Goal: Task Accomplishment & Management: Use online tool/utility

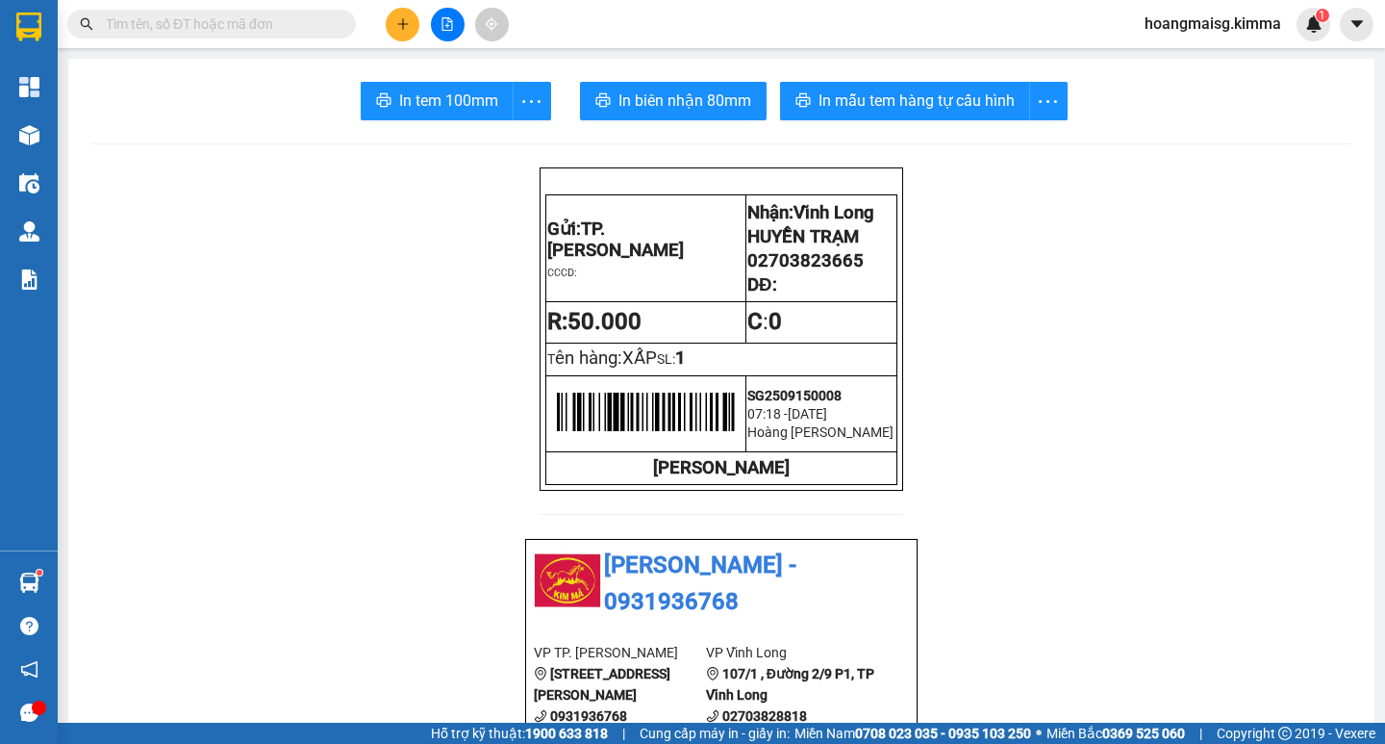
click at [154, 15] on input "text" at bounding box center [219, 23] width 227 height 21
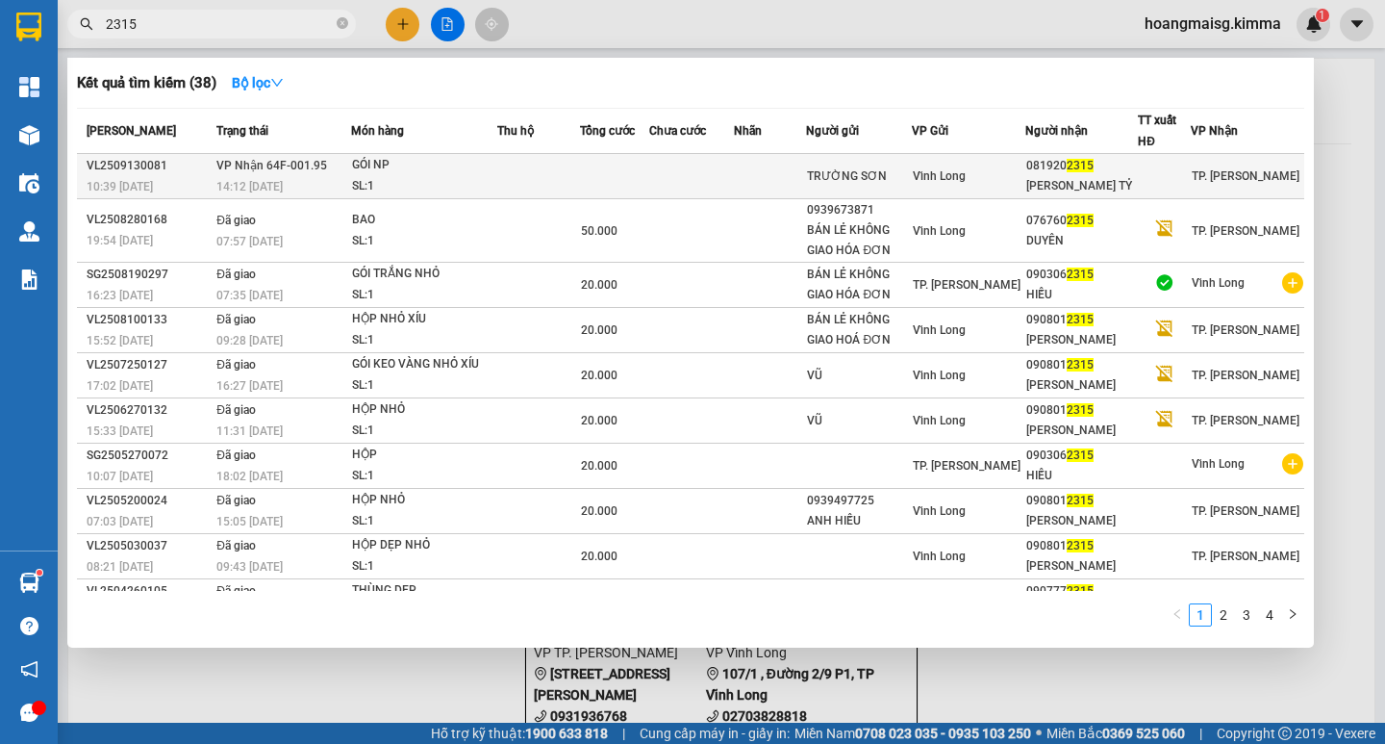
type input "2315"
click at [400, 184] on div "SL: 1" at bounding box center [424, 186] width 144 height 21
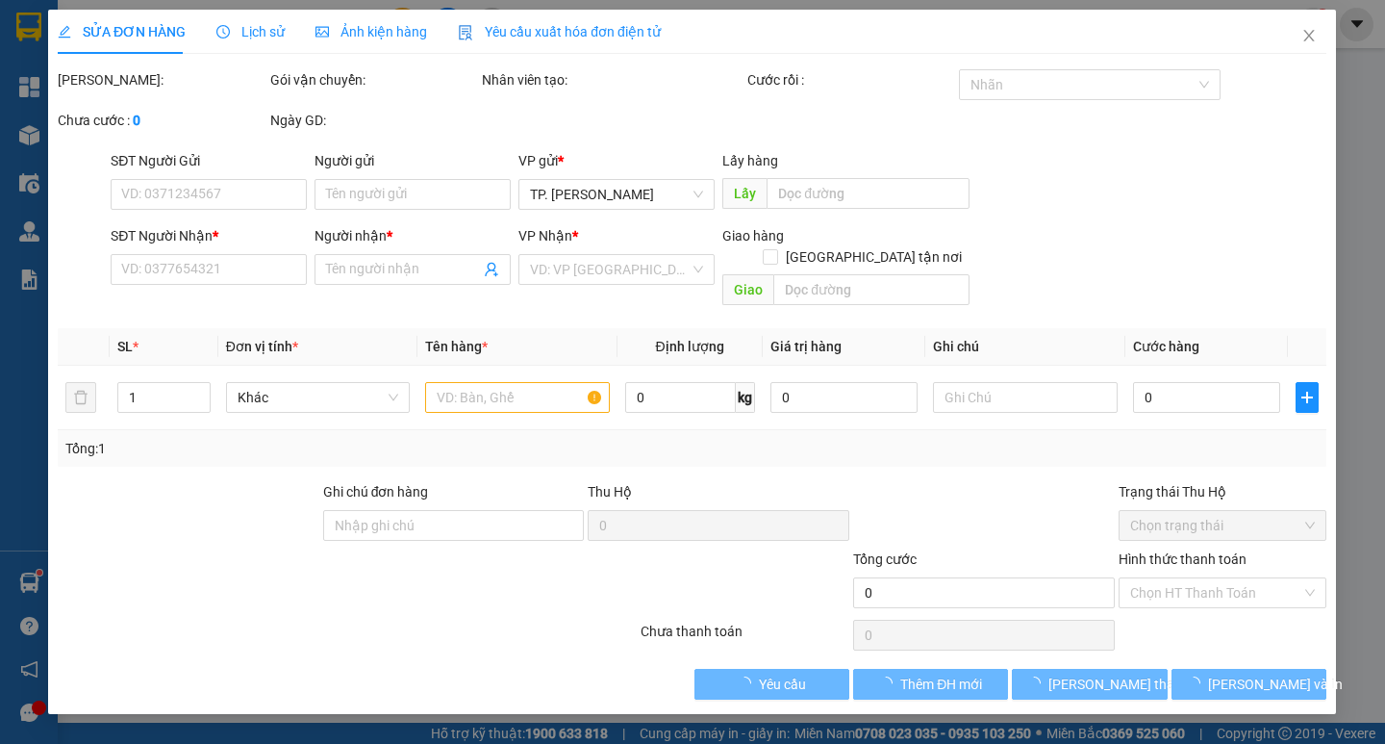
type input "TRƯỜNG SƠN"
type input "0819202315"
type input "[PERSON_NAME] TỶ"
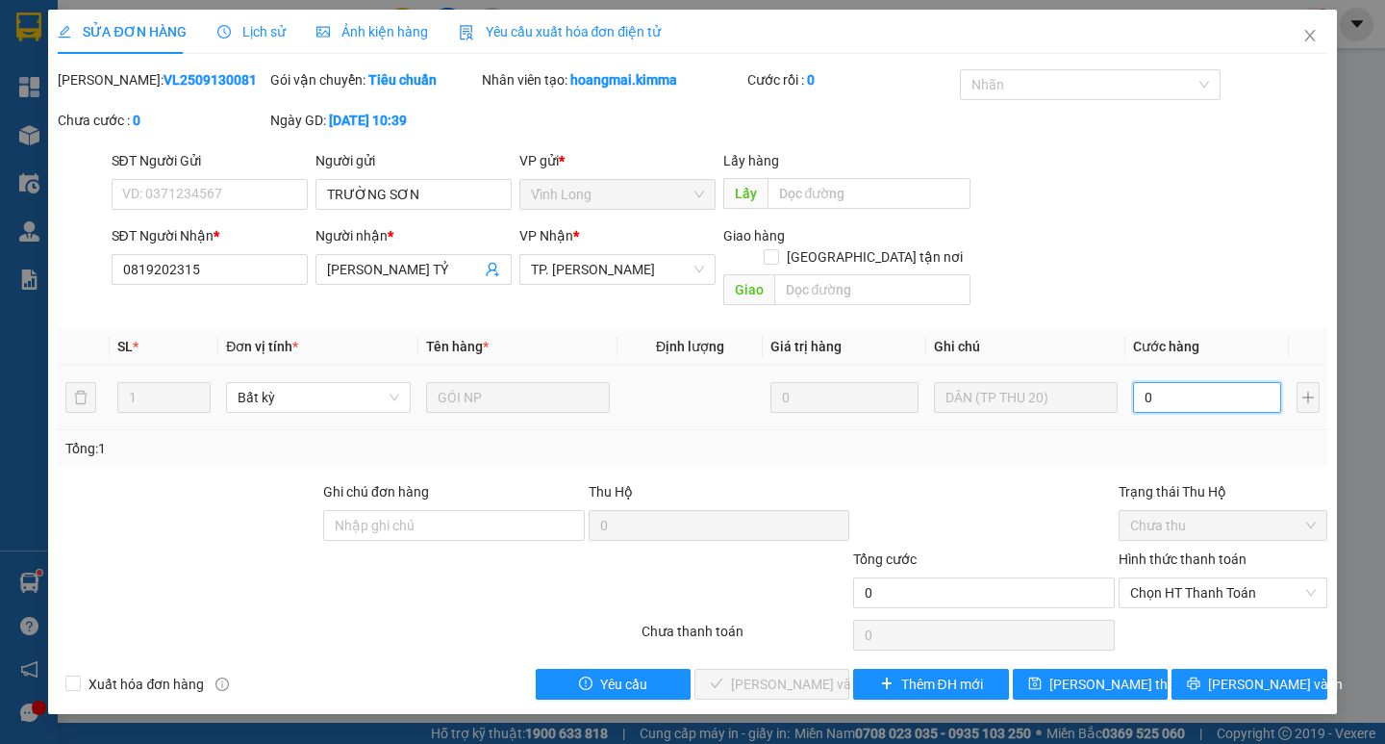
click at [1178, 382] on input "0" at bounding box center [1207, 397] width 148 height 31
type input "2"
type input "20"
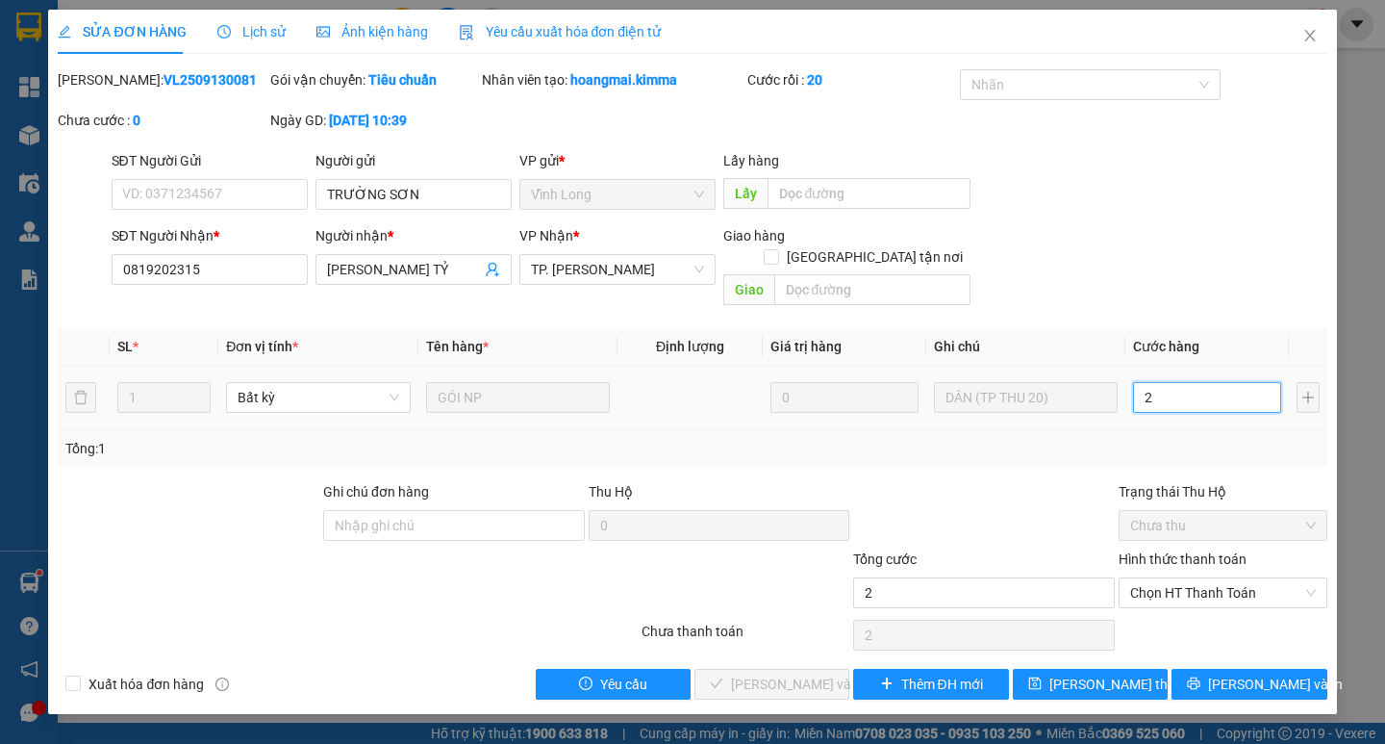
type input "20"
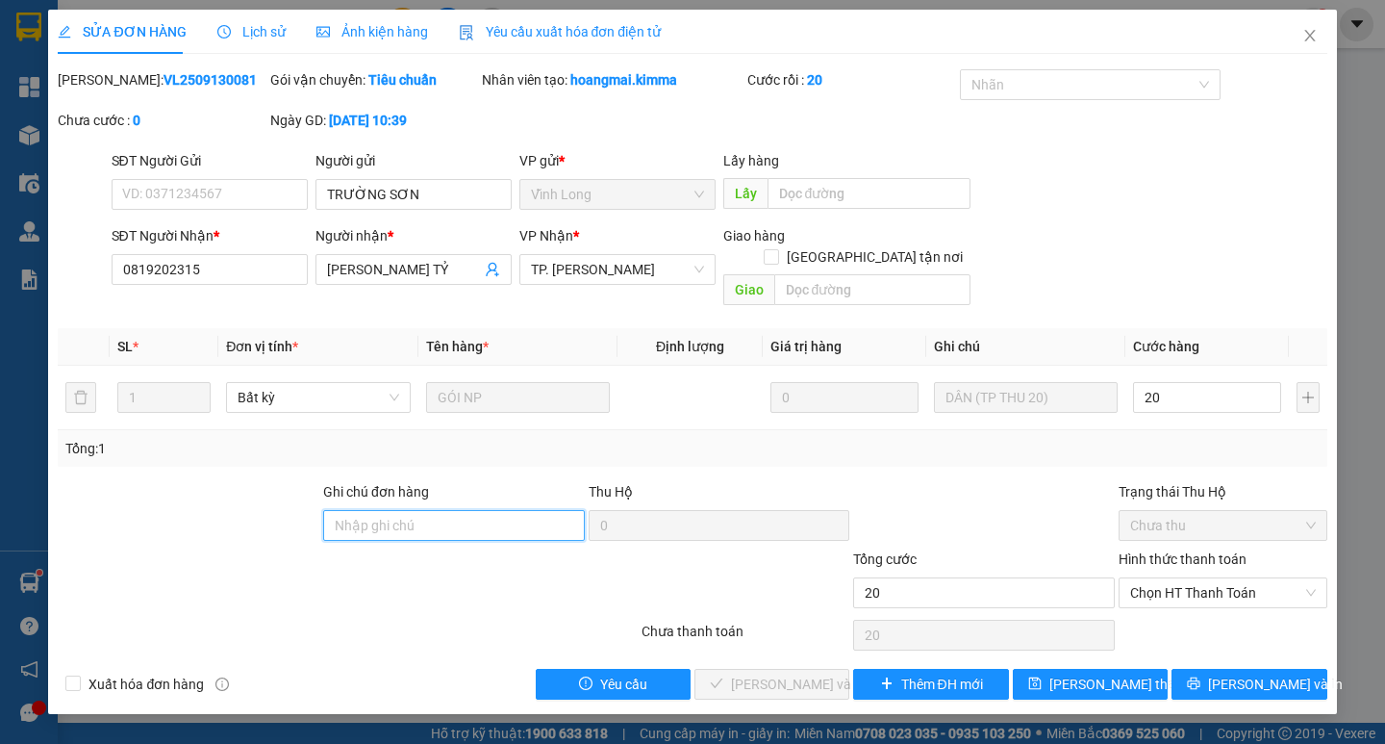
type input "20.000"
click at [379, 510] on input "Ghi chú đơn hàng" at bounding box center [454, 525] width 262 height 31
type input "[PERSON_NAME]"
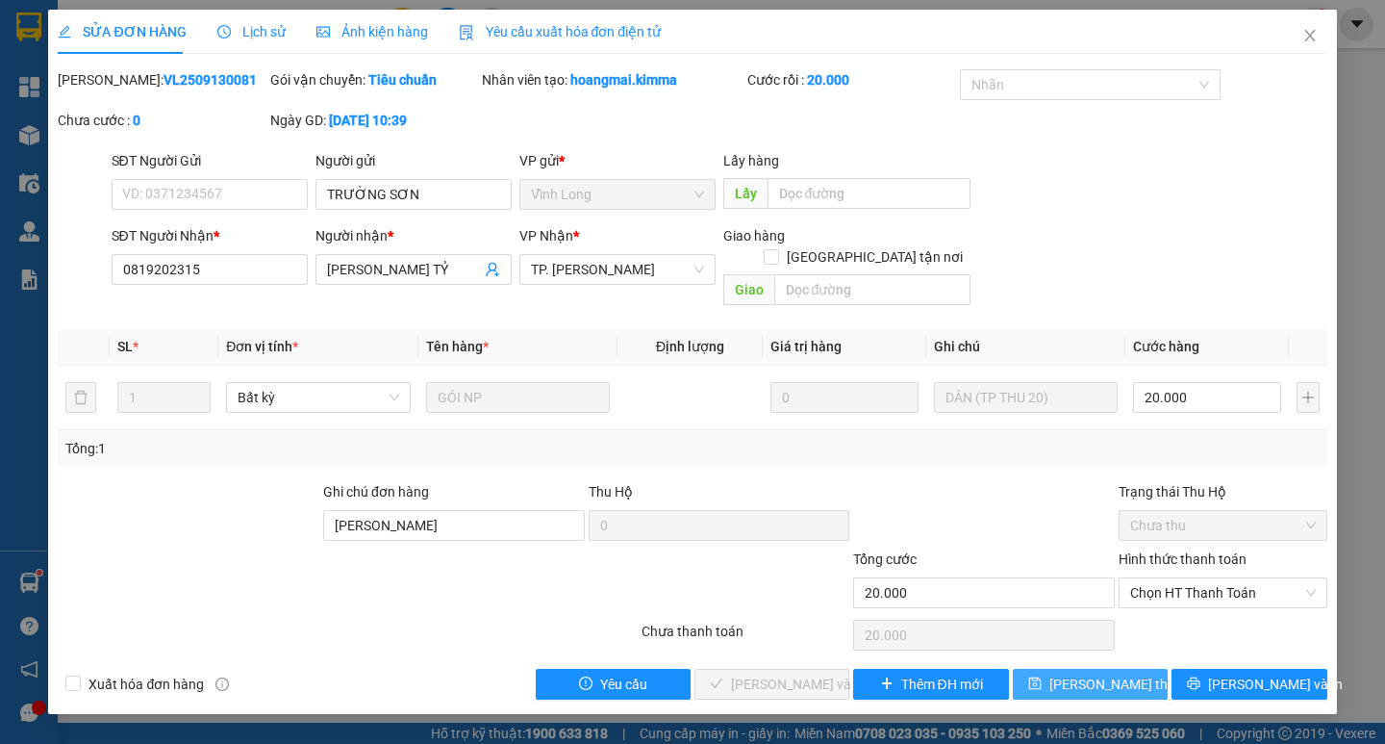
click at [1098, 673] on span "[PERSON_NAME] thay đổi" at bounding box center [1127, 683] width 154 height 21
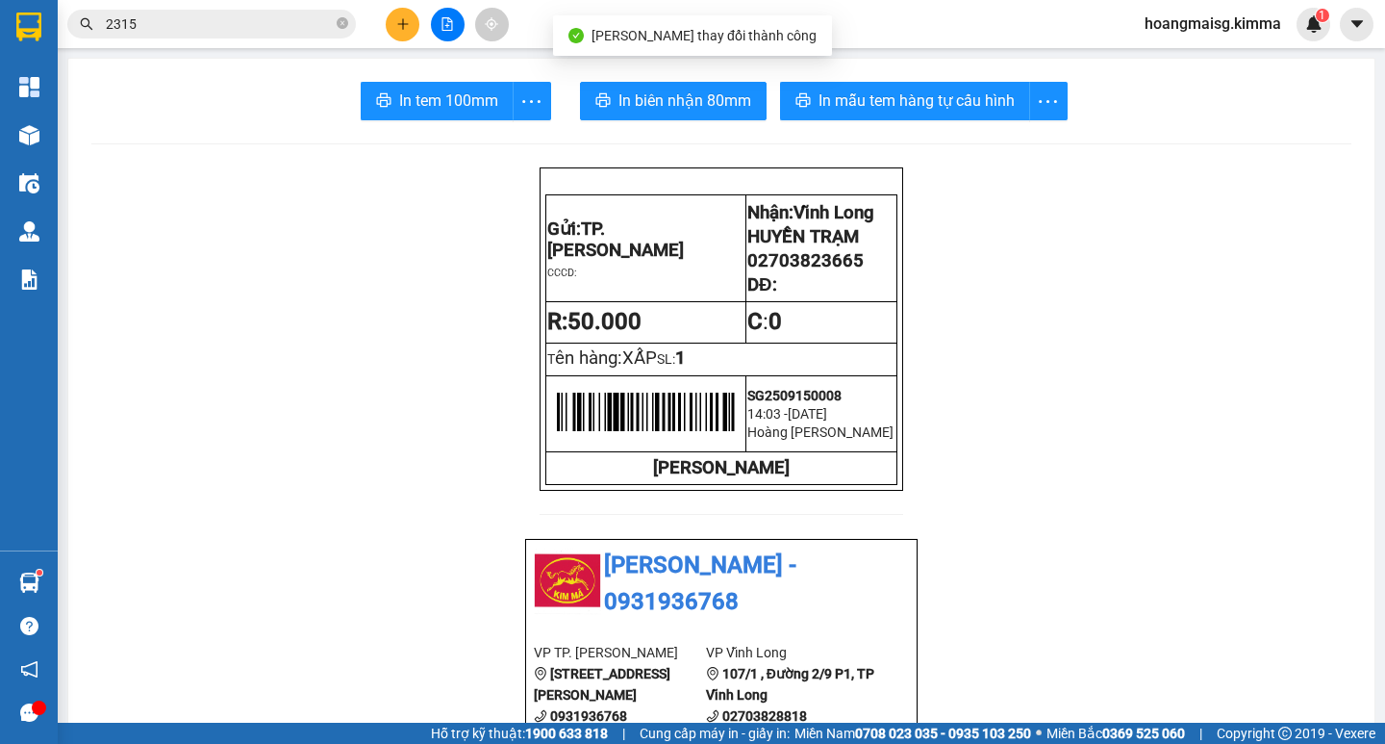
click at [176, 22] on input "2315" at bounding box center [219, 23] width 227 height 21
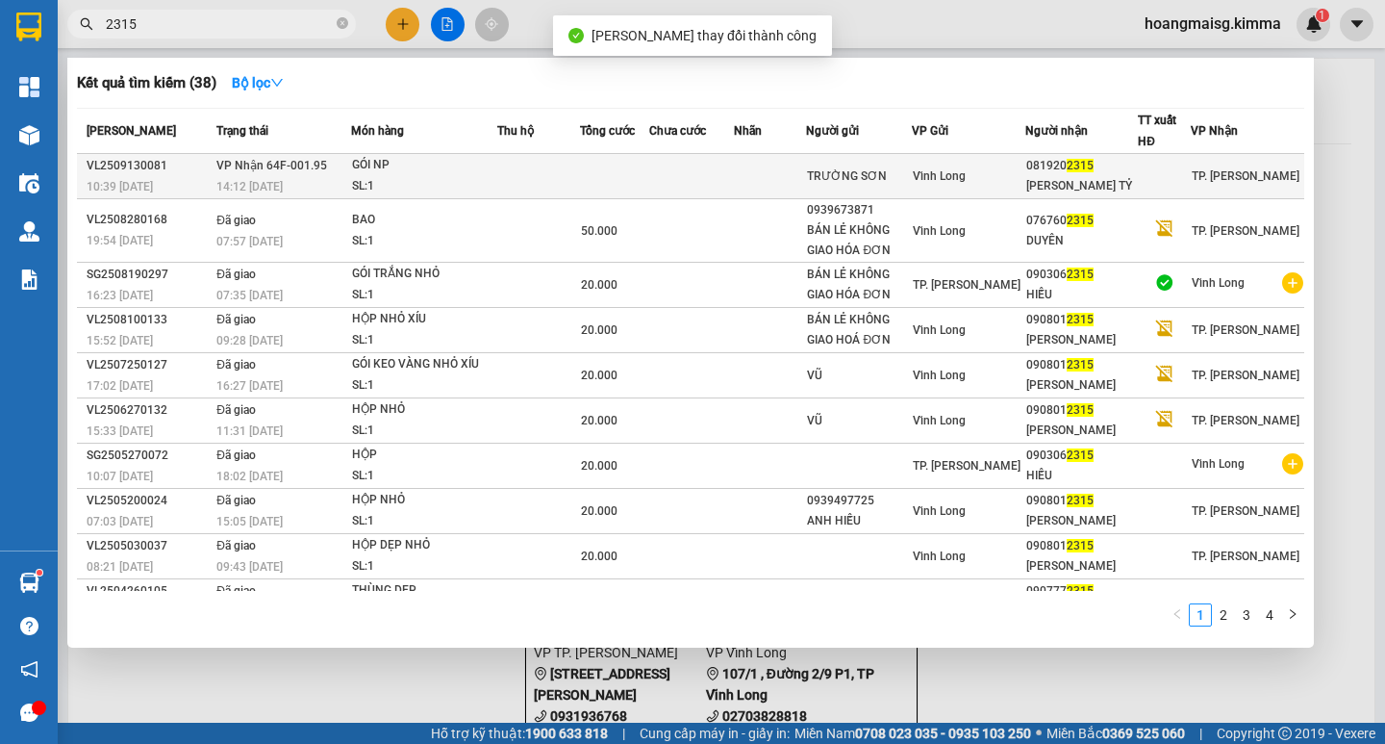
click at [223, 157] on span "VP Nhận 64F-001.95" at bounding box center [271, 164] width 111 height 15
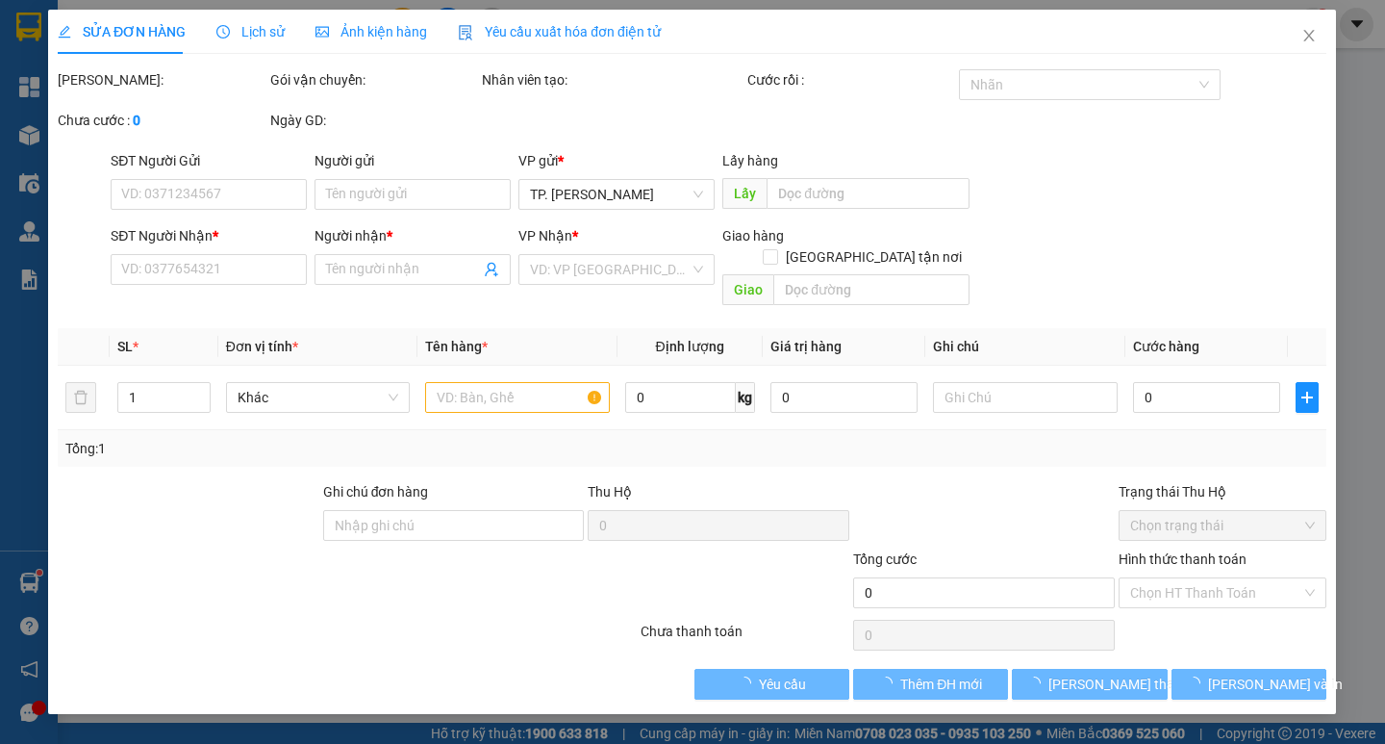
type input "TRƯỜNG SƠN"
type input "0819202315"
type input "[PERSON_NAME] TỶ"
type input "[PERSON_NAME]"
type input "20.000"
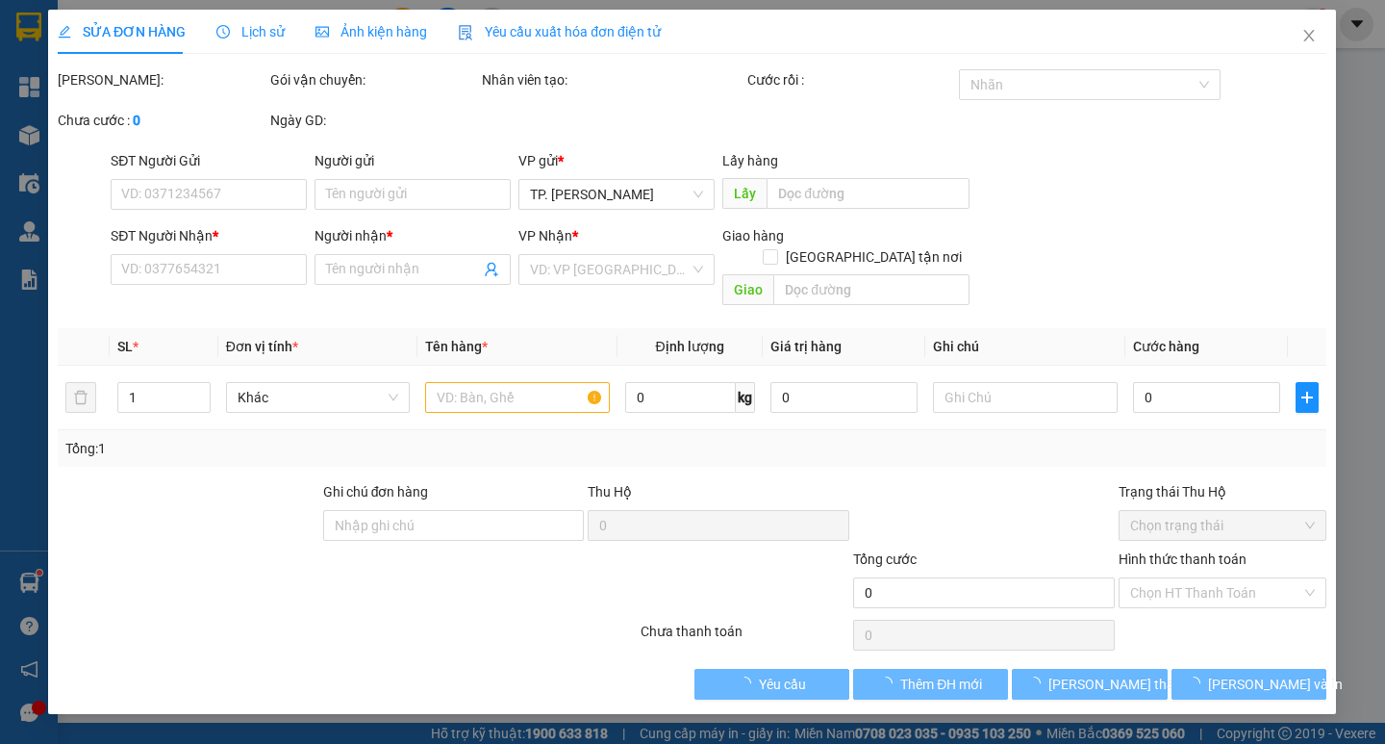
type input "20.000"
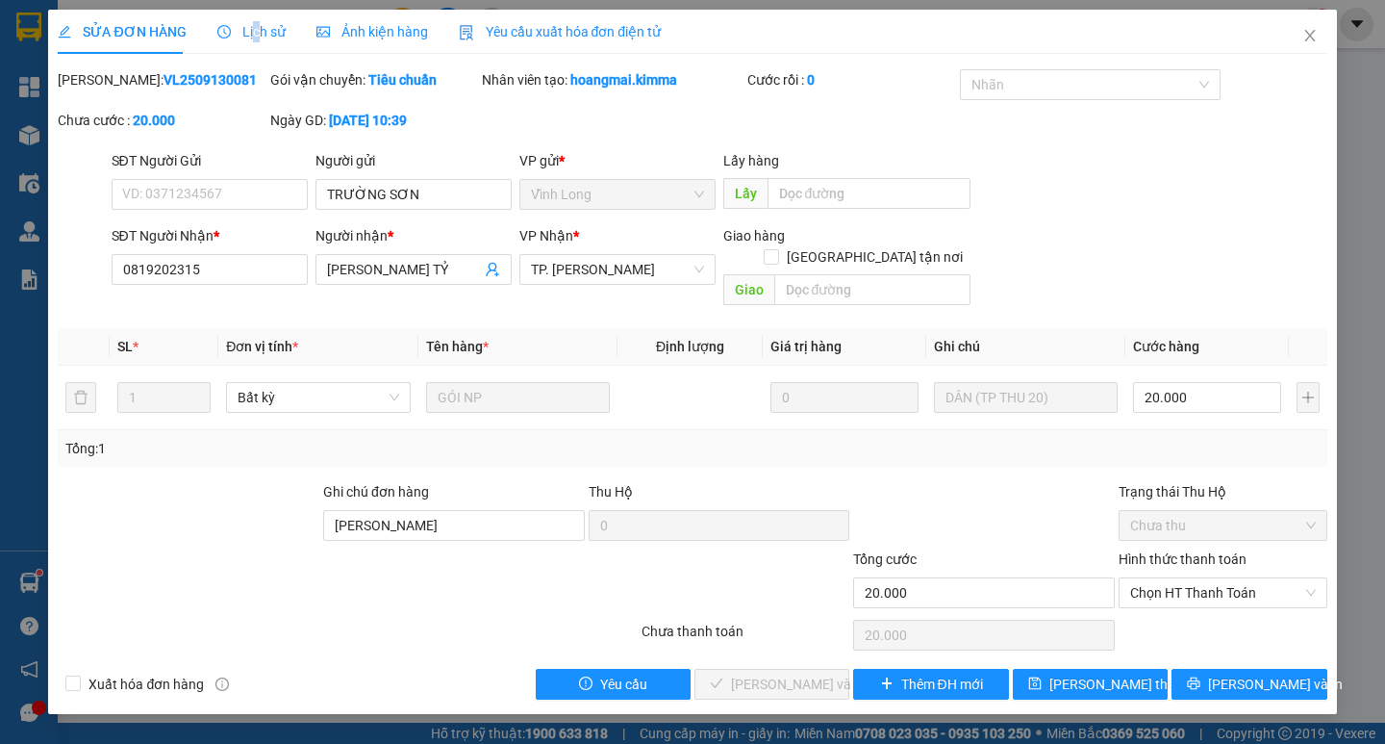
click at [252, 15] on div "Lịch sử" at bounding box center [251, 32] width 68 height 44
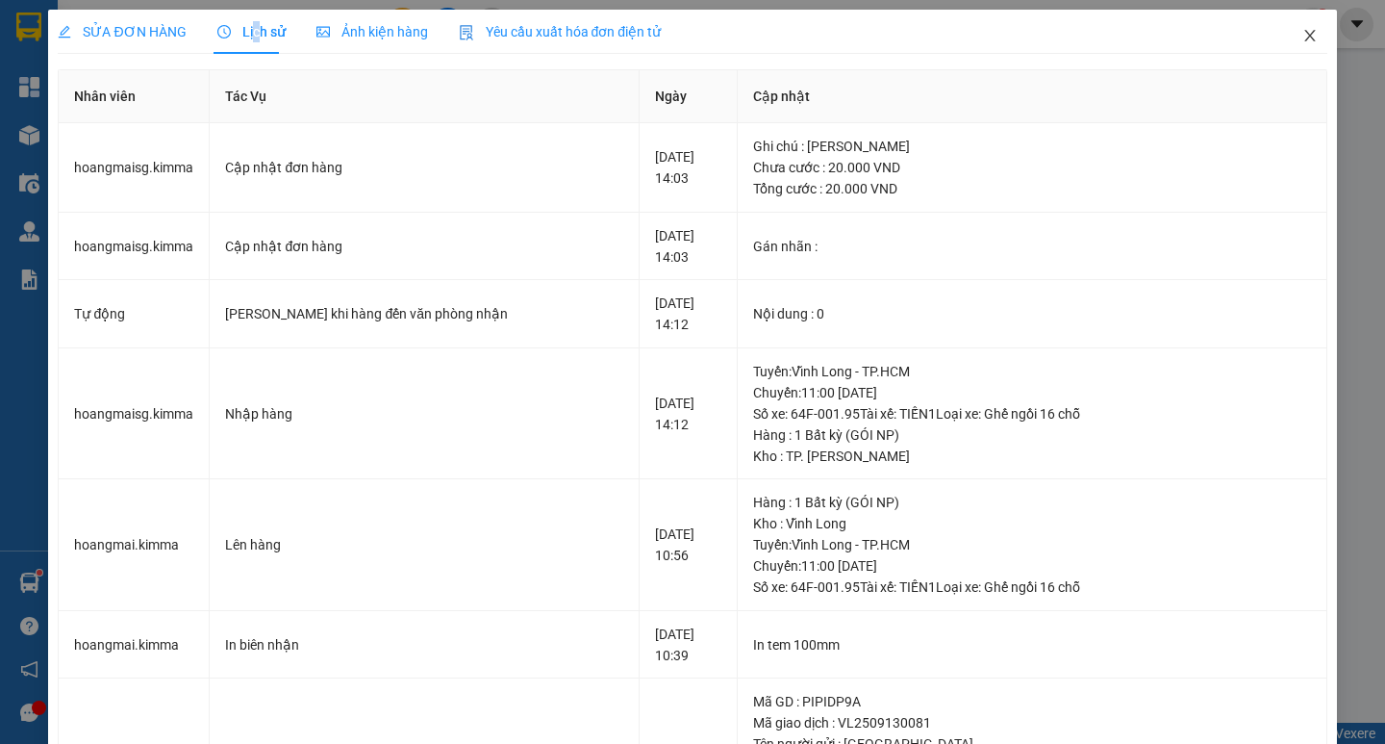
click at [1303, 31] on icon "close" at bounding box center [1310, 35] width 15 height 15
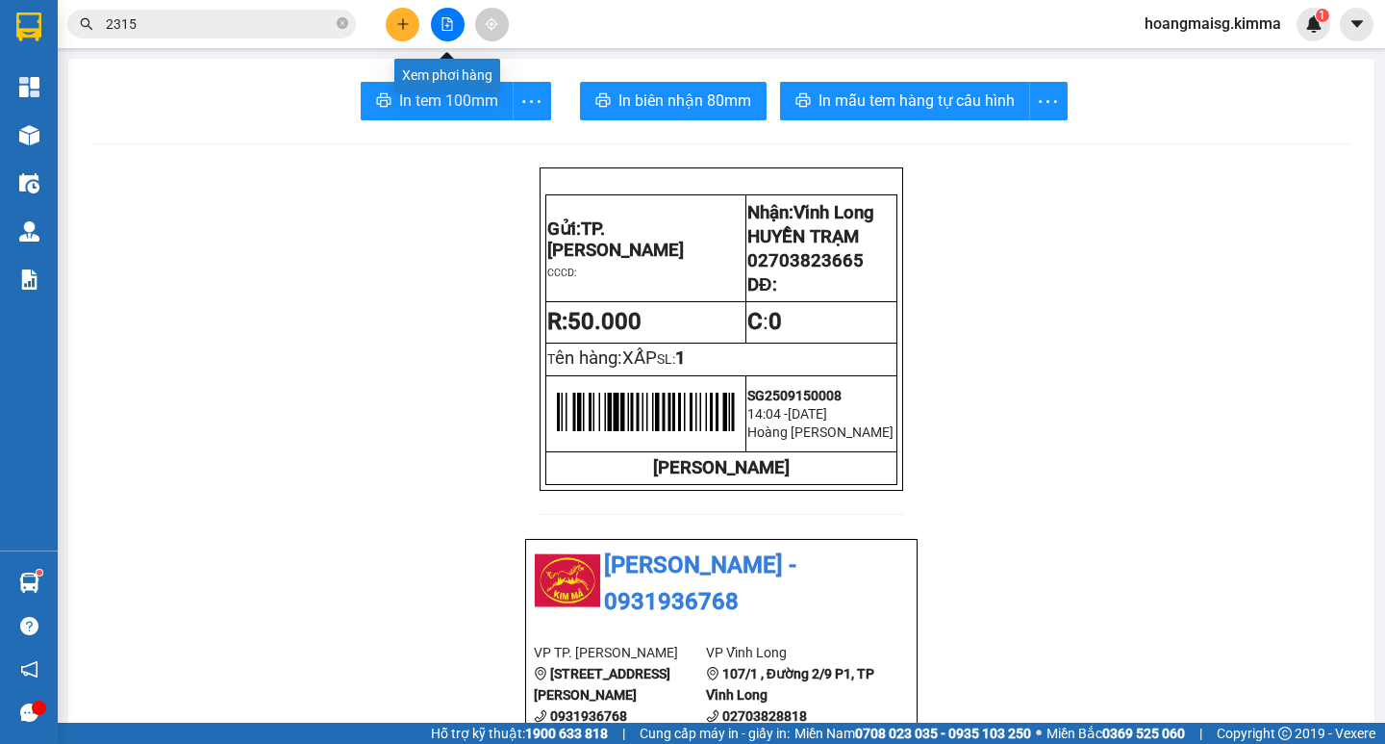
click at [444, 22] on icon "file-add" at bounding box center [447, 23] width 13 height 13
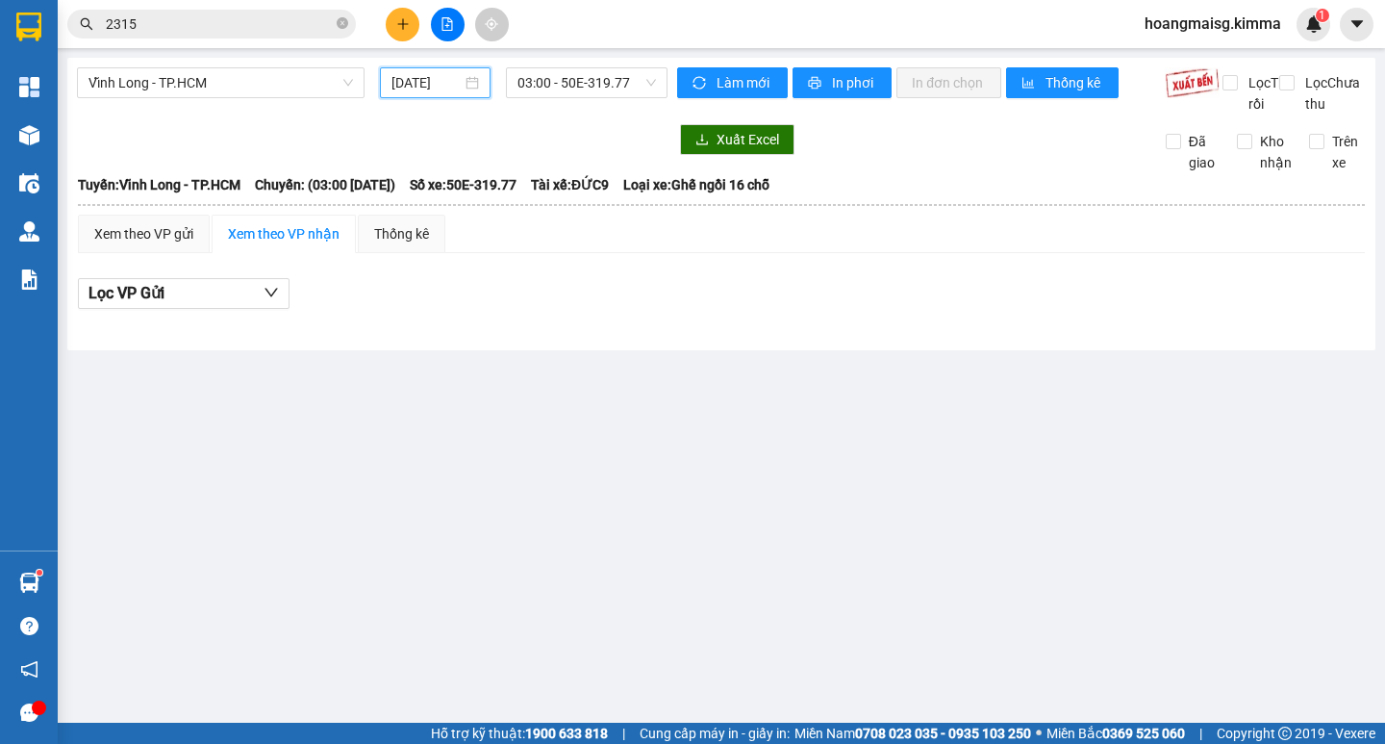
drag, startPoint x: 423, startPoint y: 76, endPoint x: 464, endPoint y: 183, distance: 114.2
click at [423, 75] on input "[DATE]" at bounding box center [427, 82] width 70 height 21
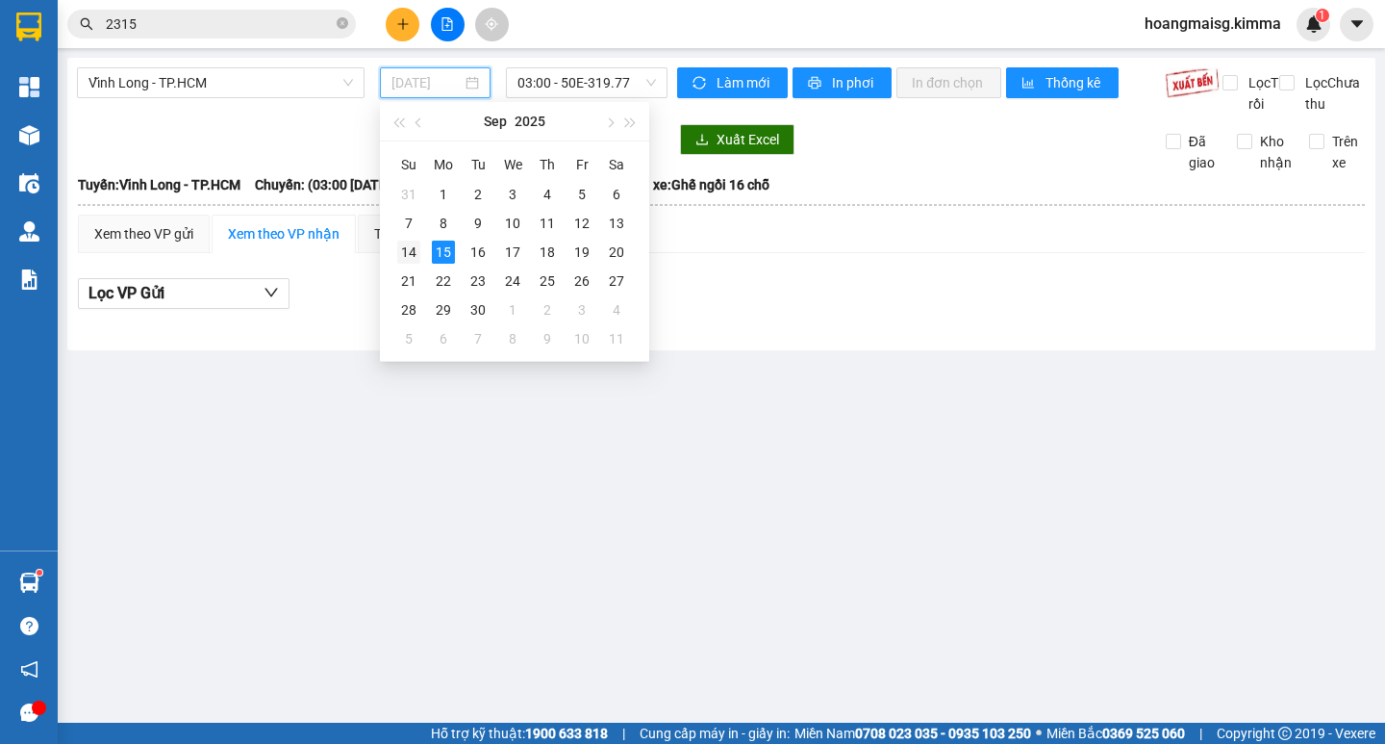
click at [403, 254] on div "14" at bounding box center [408, 252] width 23 height 23
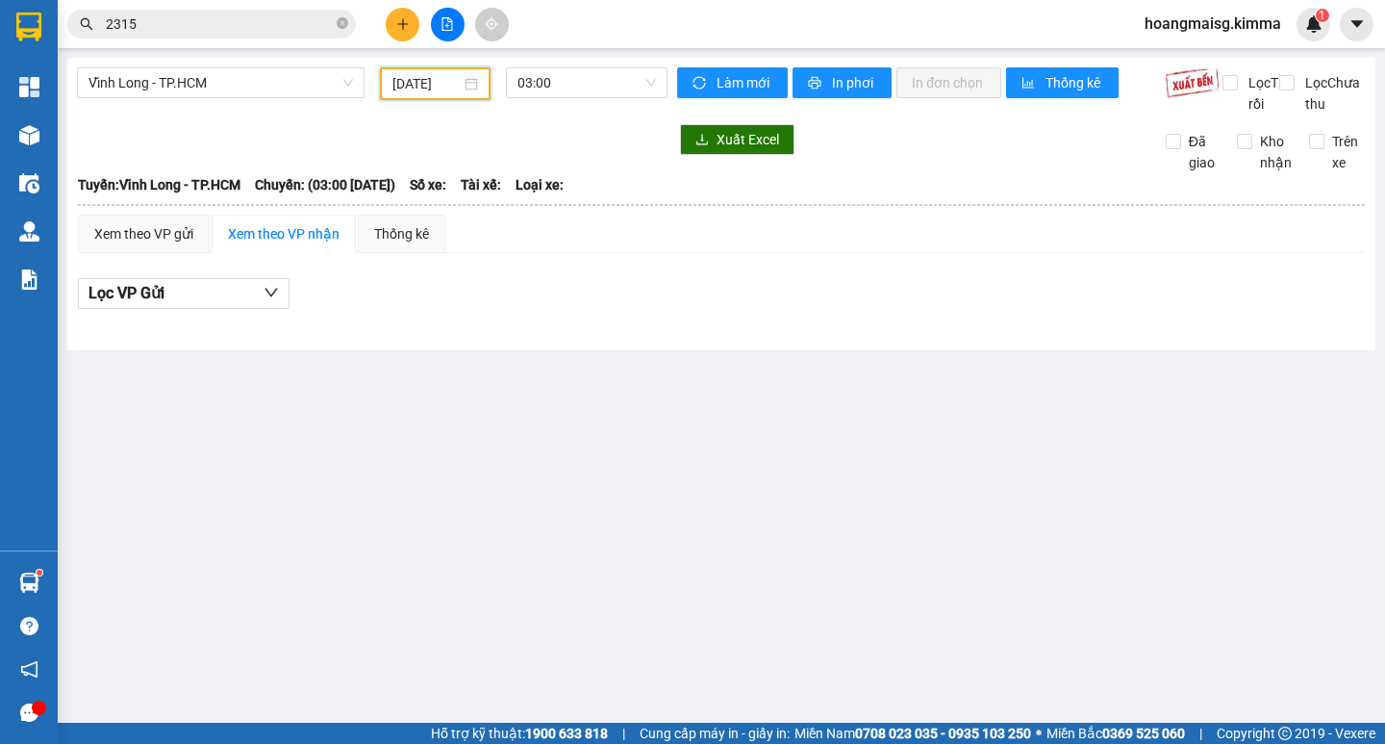
click at [394, 86] on input "[DATE]" at bounding box center [427, 83] width 68 height 21
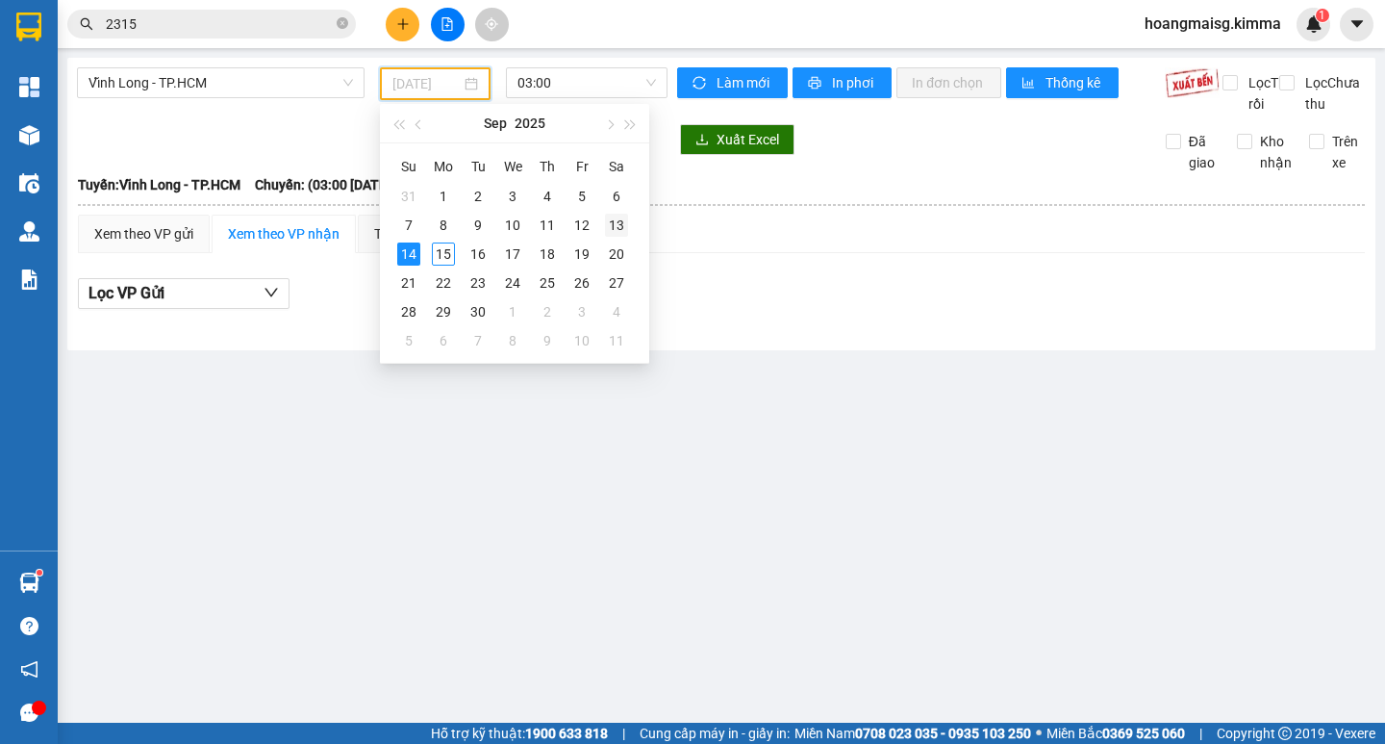
click at [621, 223] on div "13" at bounding box center [616, 225] width 23 height 23
type input "[DATE]"
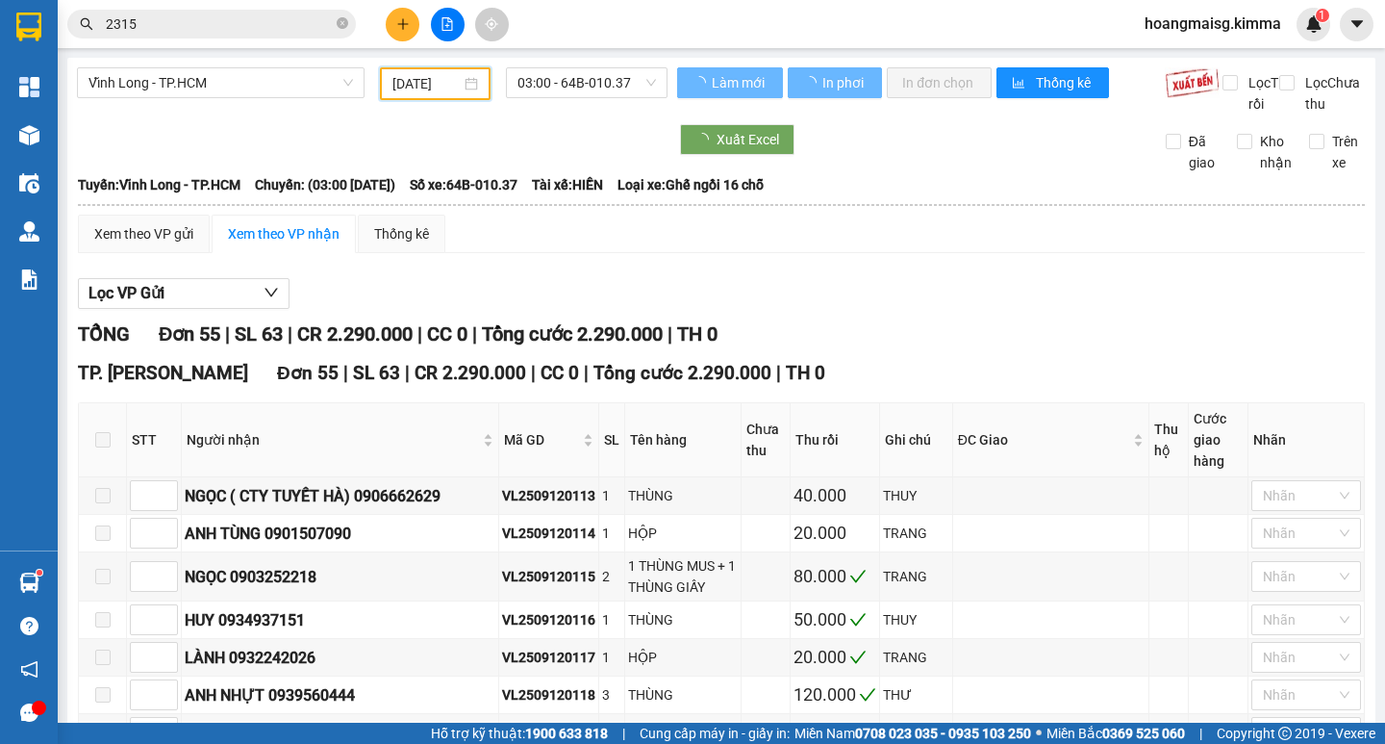
click at [583, 75] on span "03:00 - 64B-010.37" at bounding box center [587, 82] width 139 height 29
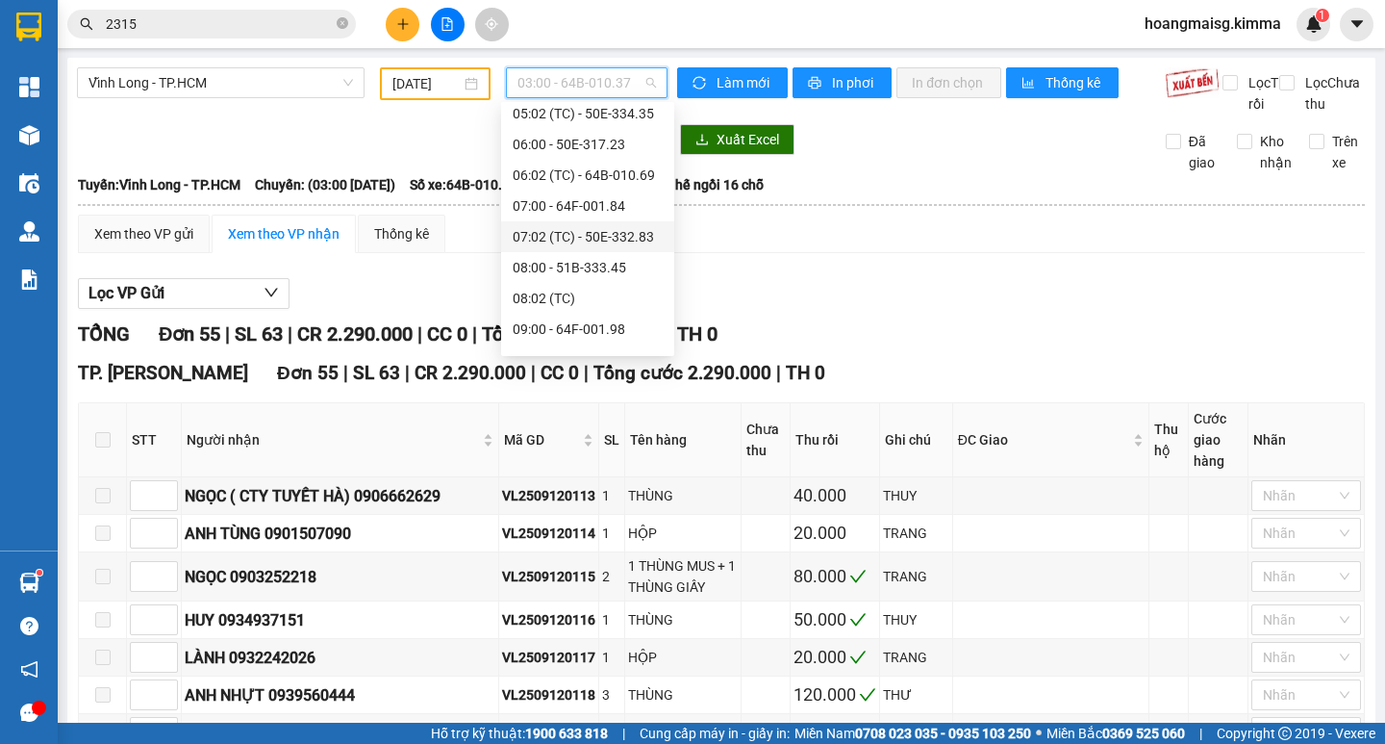
scroll to position [385, 0]
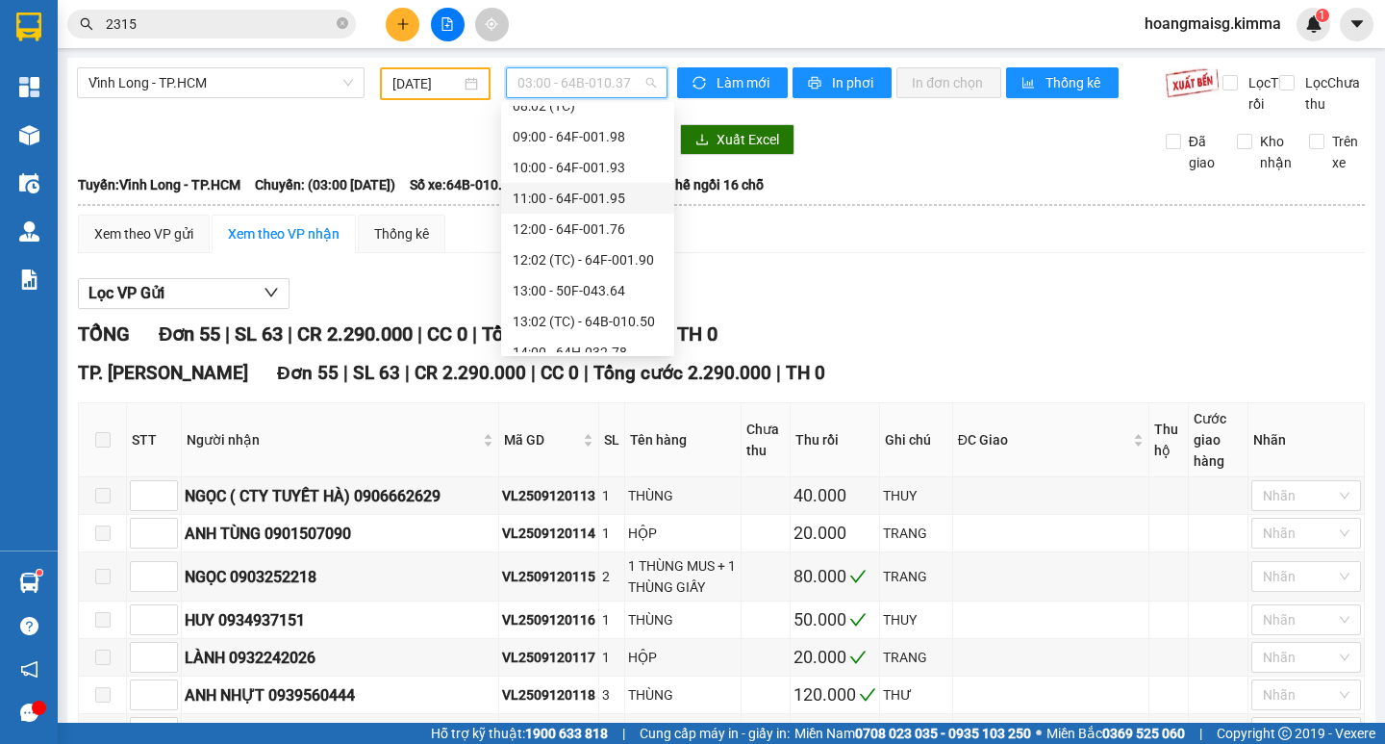
click at [573, 198] on div "11:00 - 64F-001.95" at bounding box center [588, 198] width 150 height 21
